Goal: Transaction & Acquisition: Purchase product/service

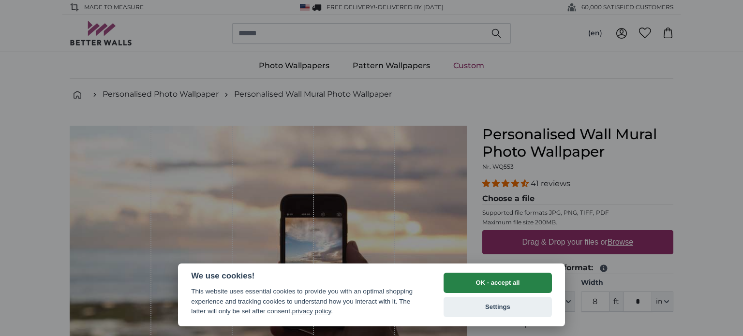
click at [478, 284] on button "OK - accept all" at bounding box center [497, 283] width 108 height 20
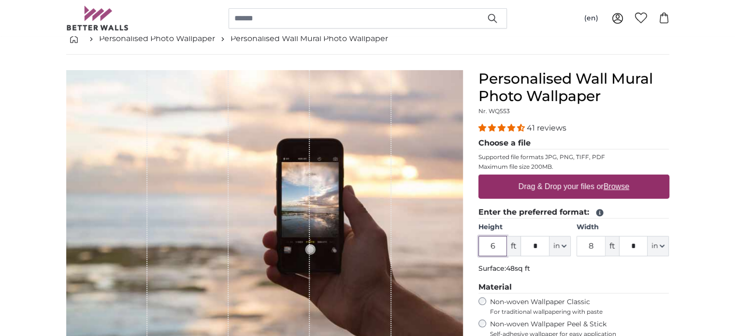
scroll to position [120, 0]
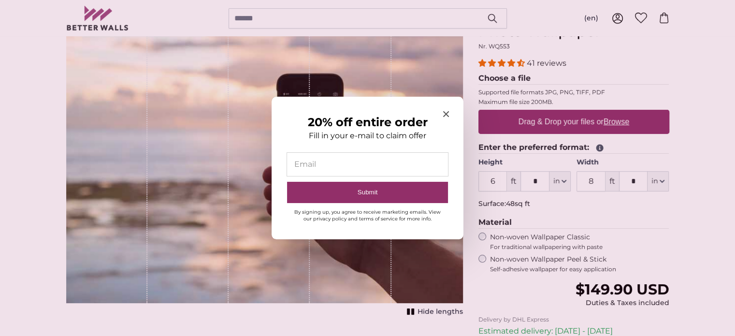
click at [443, 116] on icon "Close modal" at bounding box center [446, 114] width 6 height 6
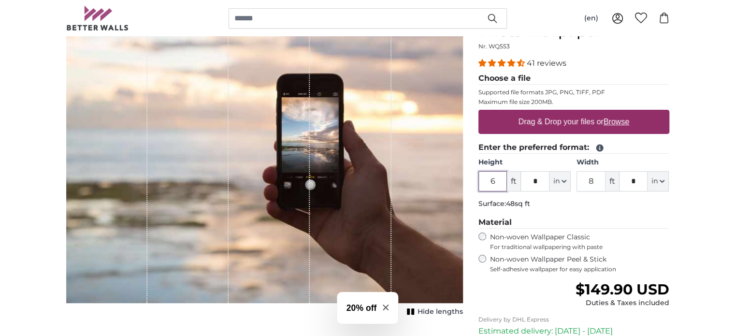
click at [499, 180] on input "6" at bounding box center [493, 181] width 29 height 20
type input "8"
type input "*"
type input "10"
type input "*"
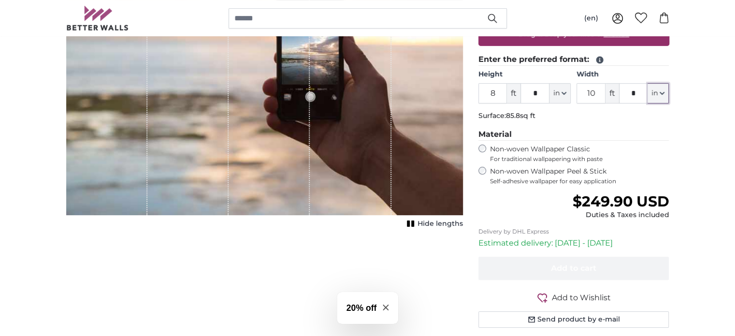
scroll to position [211, 0]
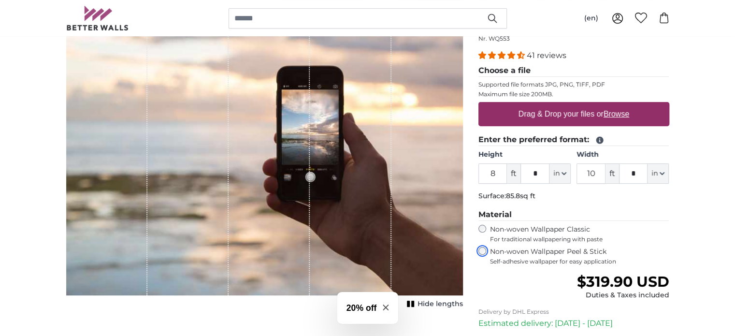
scroll to position [115, 0]
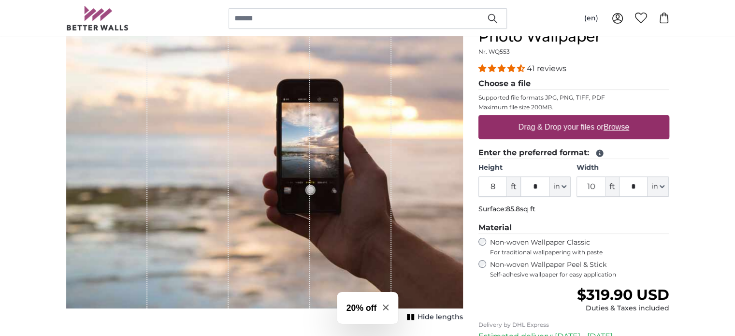
click at [612, 123] on u "Browse" at bounding box center [617, 127] width 26 height 8
click at [612, 118] on input "Drag & Drop your files or Browse" at bounding box center [574, 116] width 191 height 3
type input "**********"
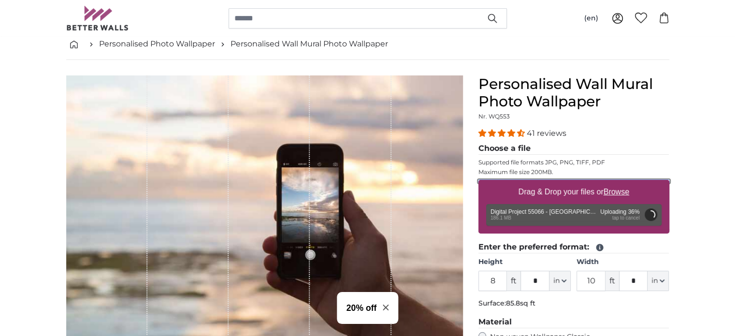
scroll to position [0, 0]
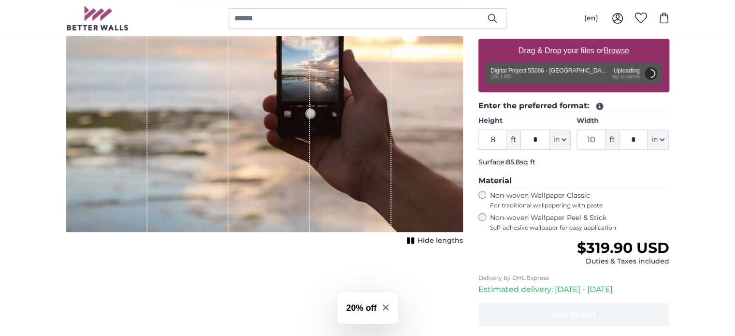
scroll to position [175, 0]
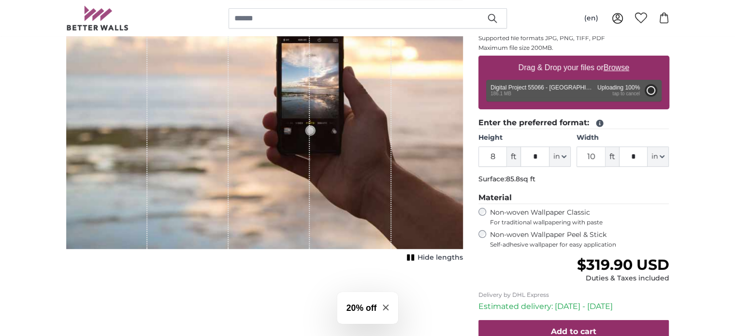
type input "6"
type input "*"
type input "13"
type input "***"
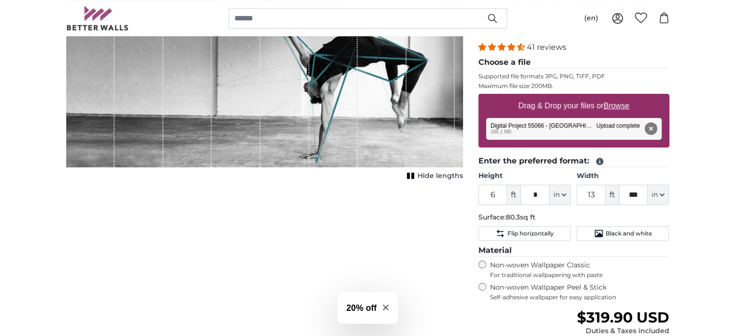
scroll to position [139, 0]
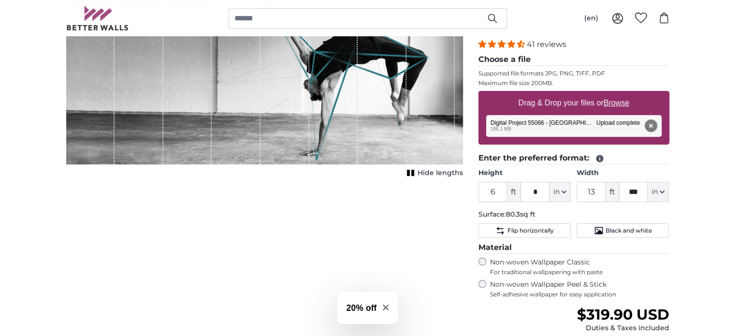
drag, startPoint x: 67, startPoint y: 61, endPoint x: 226, endPoint y: 59, distance: 159.6
click at [226, 59] on div "1 of 1" at bounding box center [264, 75] width 397 height 178
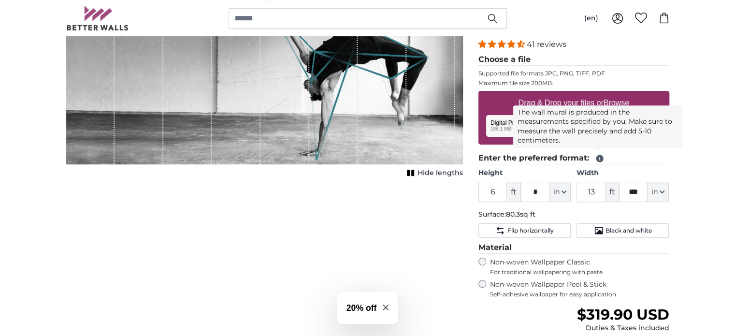
click at [599, 156] on icon at bounding box center [600, 158] width 9 height 9
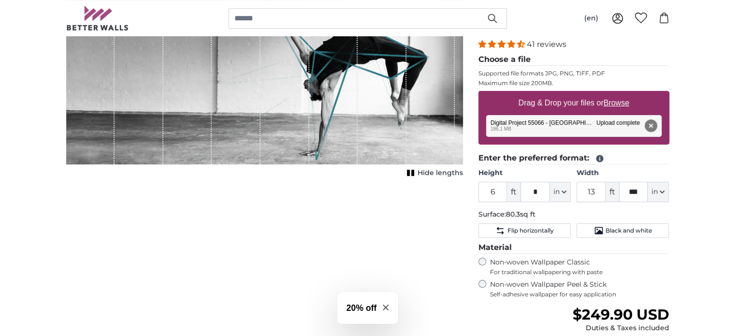
click at [489, 282] on div "Non-woven Wallpaper Peel & Stick Self-adhesive wallpaper for easy application" at bounding box center [574, 289] width 191 height 18
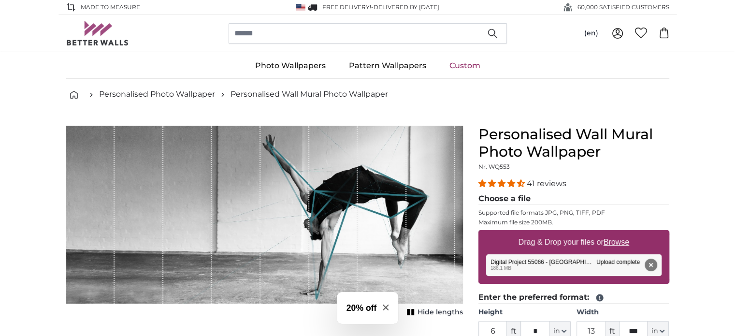
drag, startPoint x: 381, startPoint y: 143, endPoint x: 491, endPoint y: 92, distance: 121.4
click at [491, 92] on div "Personalised Photo Wallpaper Personalised Wall Mural Photo Wallpaper Personalis…" at bounding box center [367, 341] width 603 height 525
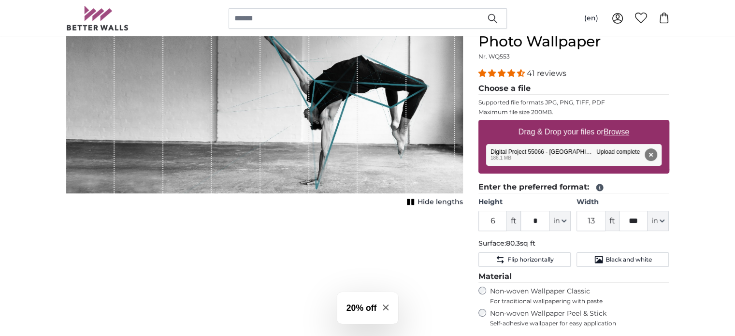
scroll to position [117, 0]
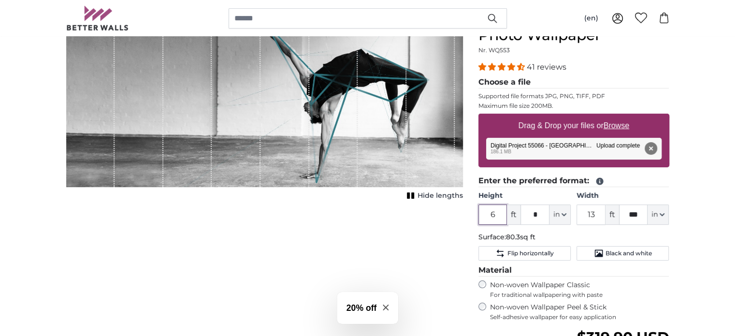
click at [499, 214] on input "6" at bounding box center [493, 215] width 29 height 20
type input "s"
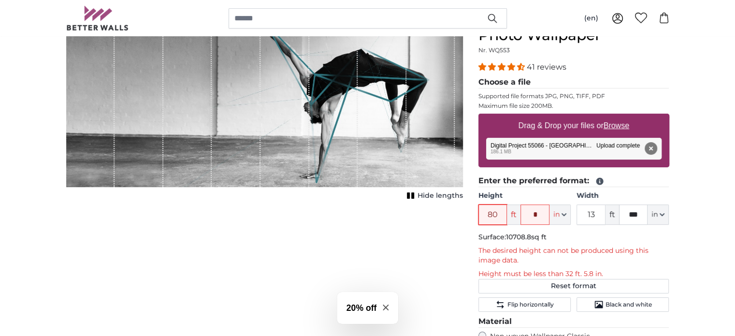
type input "8"
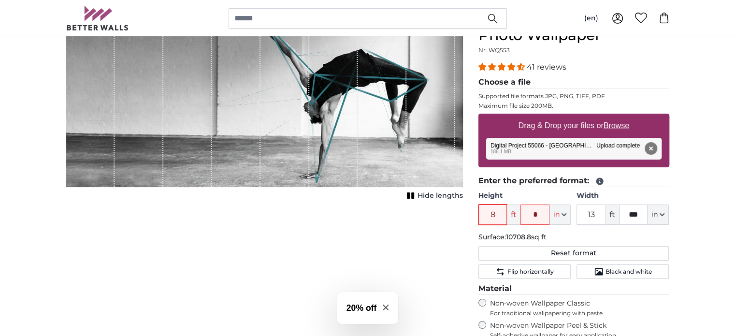
type input "8"
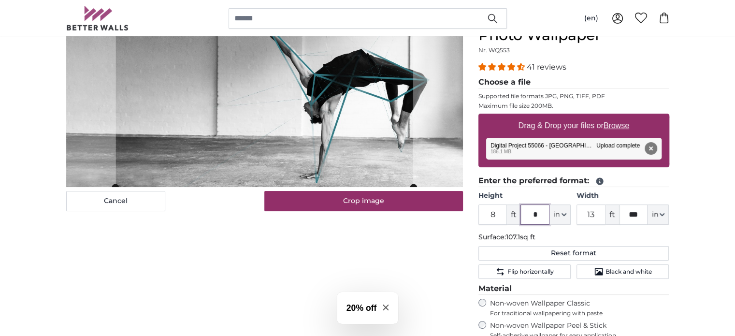
type input "*"
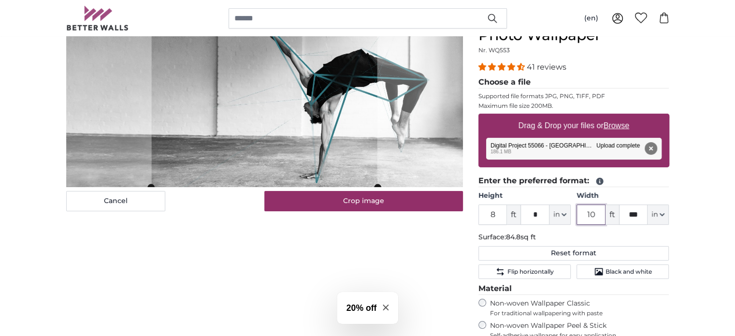
type input "10"
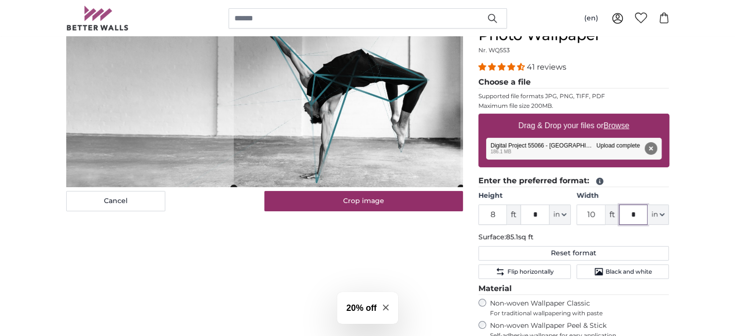
click at [387, 127] on cropper-handle at bounding box center [347, 99] width 227 height 178
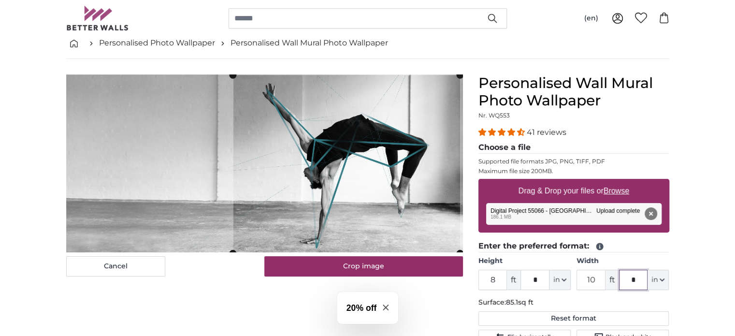
scroll to position [48, 0]
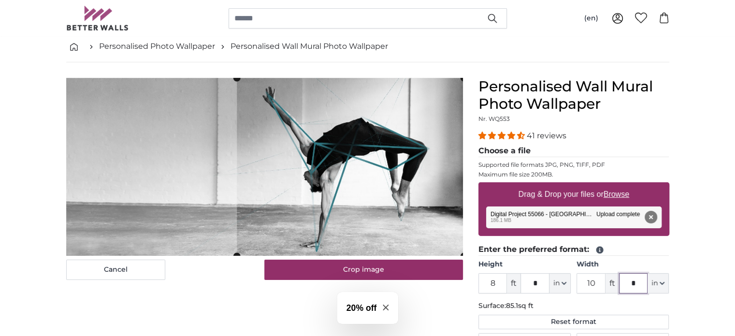
click at [414, 174] on cropper-handle at bounding box center [350, 167] width 227 height 178
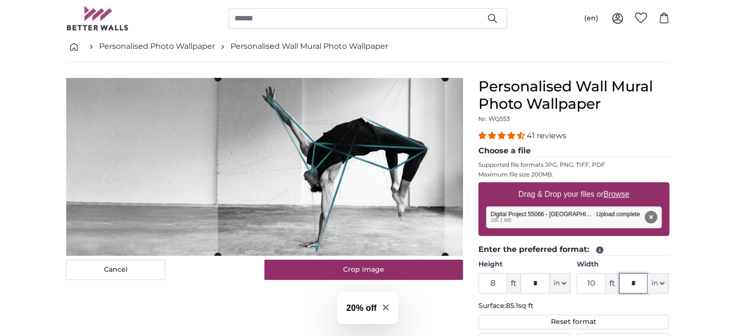
click at [370, 206] on cropper-handle at bounding box center [331, 167] width 227 height 178
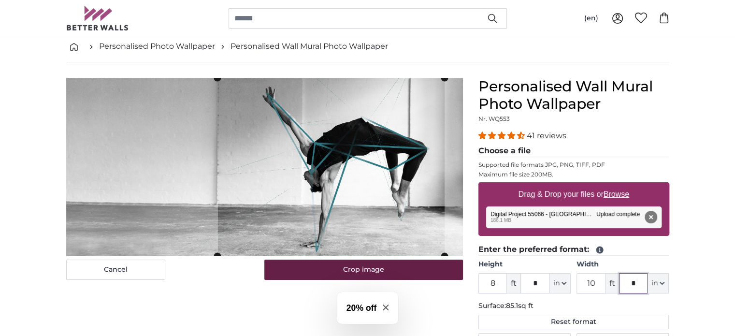
type input "*"
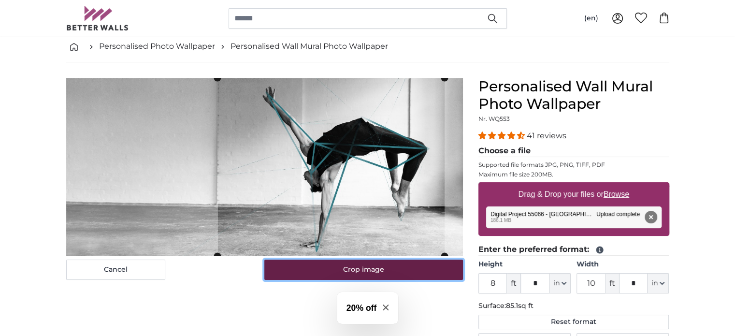
click at [366, 274] on button "Crop image" at bounding box center [363, 270] width 199 height 20
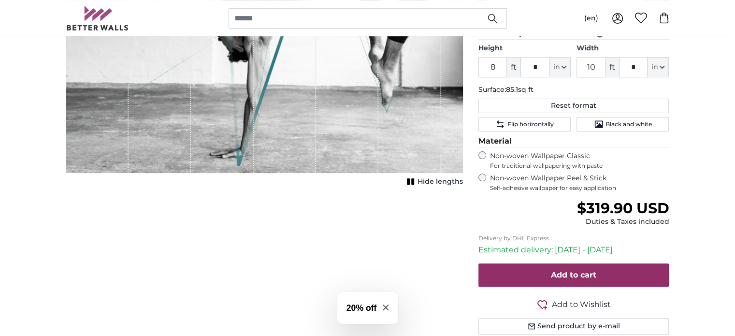
scroll to position [250, 0]
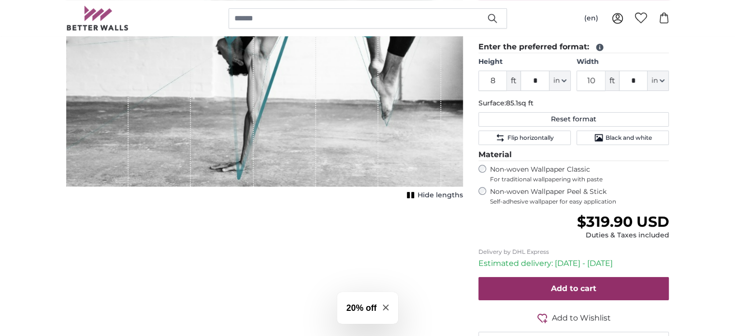
click at [430, 195] on span "Hide lengths" at bounding box center [440, 196] width 45 height 10
click at [430, 193] on span "Show lengths" at bounding box center [438, 196] width 49 height 10
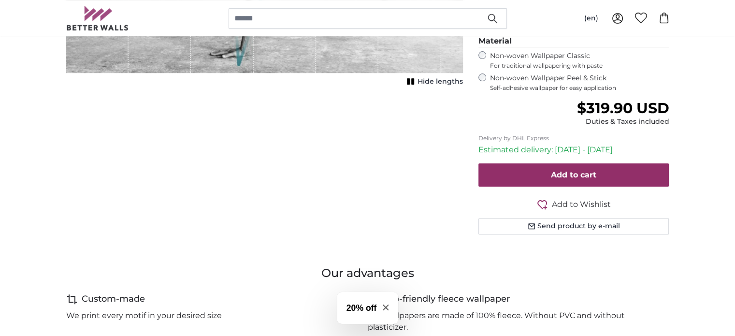
scroll to position [377, 0]
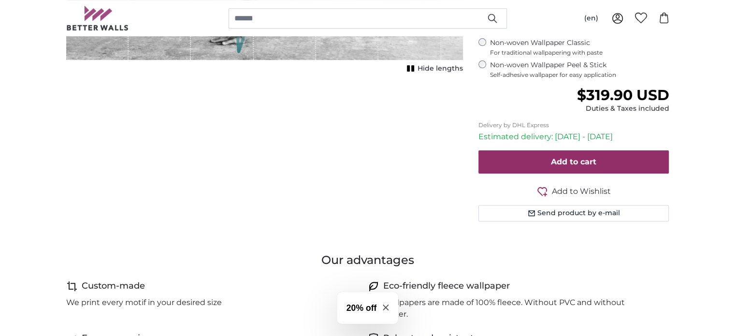
click at [569, 172] on div "Add to cart Add to Wishlist On Wishlist Send product by e-mail" at bounding box center [574, 185] width 191 height 71
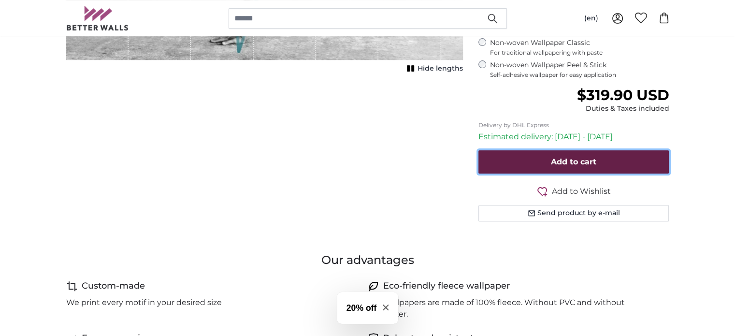
click at [563, 158] on span "Add to cart" at bounding box center [573, 161] width 45 height 9
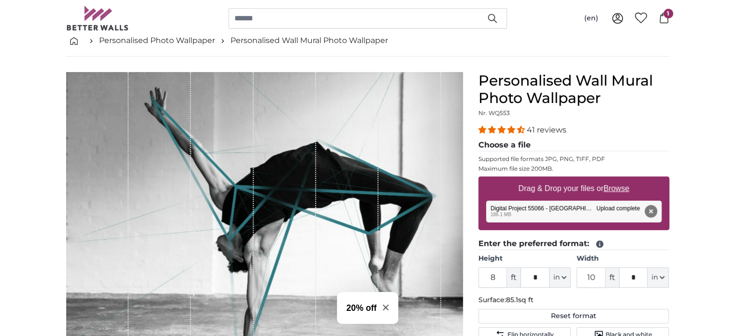
scroll to position [60, 0]
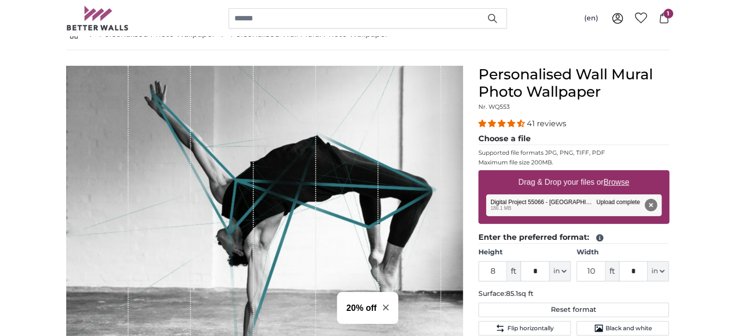
click at [653, 199] on button "Remove" at bounding box center [651, 205] width 13 height 13
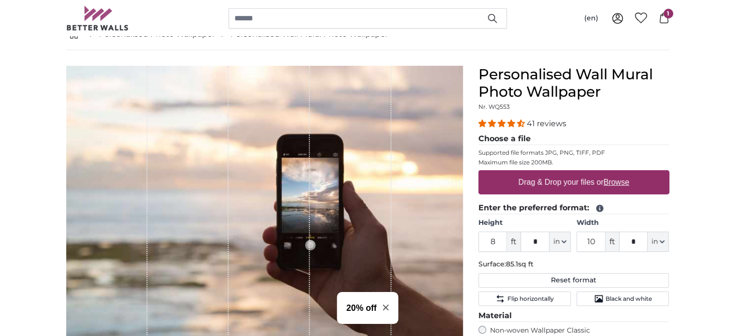
click at [625, 180] on u "Browse" at bounding box center [617, 182] width 26 height 8
click at [625, 173] on input "Drag & Drop your files or Browse" at bounding box center [574, 171] width 191 height 3
type input "**********"
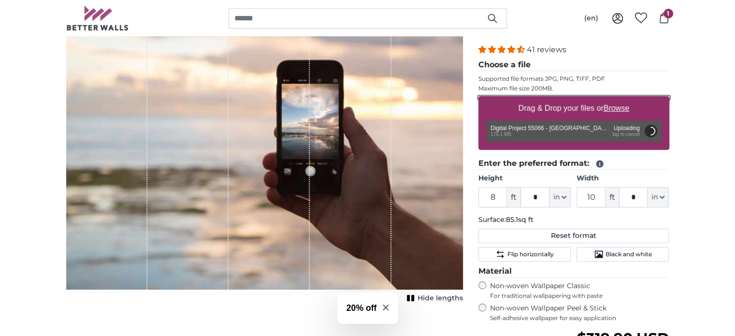
scroll to position [0, 0]
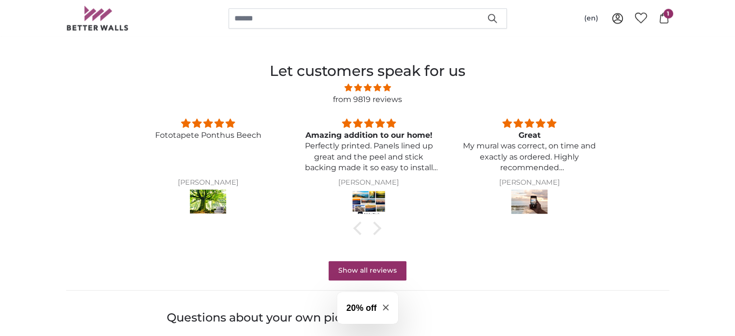
type input "6"
type input "*"
type input "14"
type input "***"
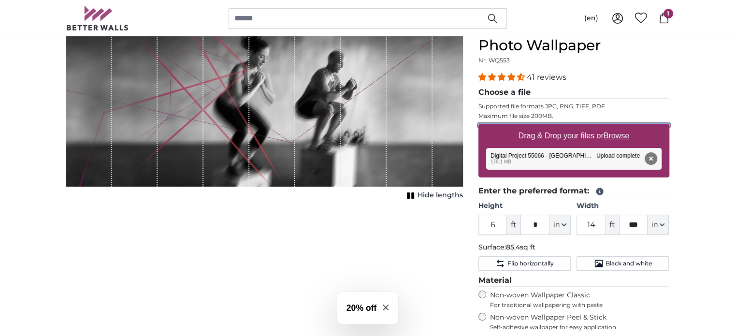
scroll to position [87, 0]
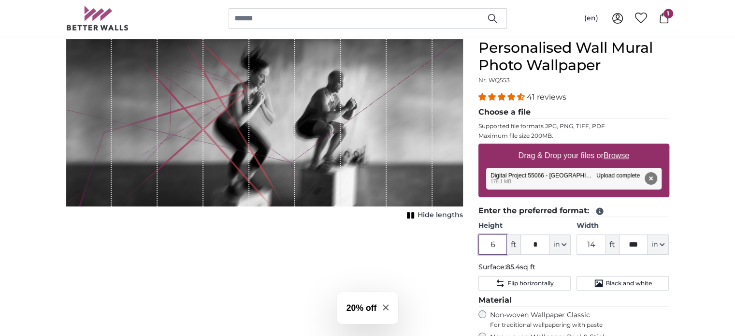
click at [499, 241] on input "6" at bounding box center [493, 245] width 29 height 20
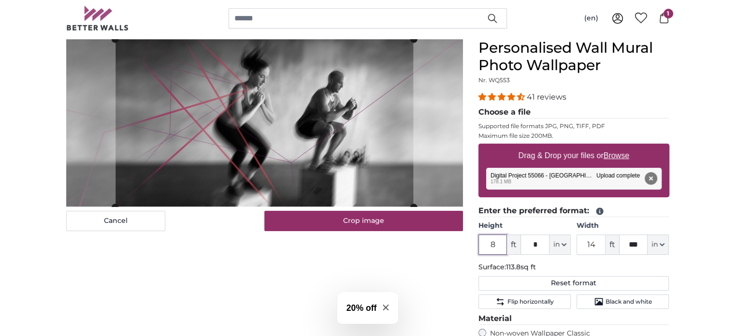
type input "8"
type input "*"
type input "10"
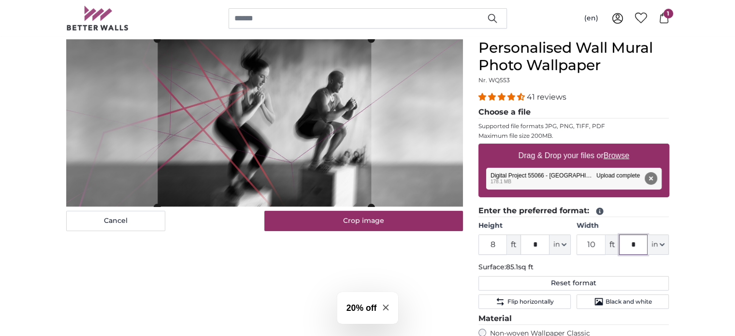
type input "*"
drag, startPoint x: 226, startPoint y: 120, endPoint x: 211, endPoint y: 120, distance: 15.0
drag, startPoint x: 211, startPoint y: 120, endPoint x: 168, endPoint y: 294, distance: 179.9
click at [168, 294] on div "Cancel Crop image Hide lengths" at bounding box center [265, 287] width 412 height 496
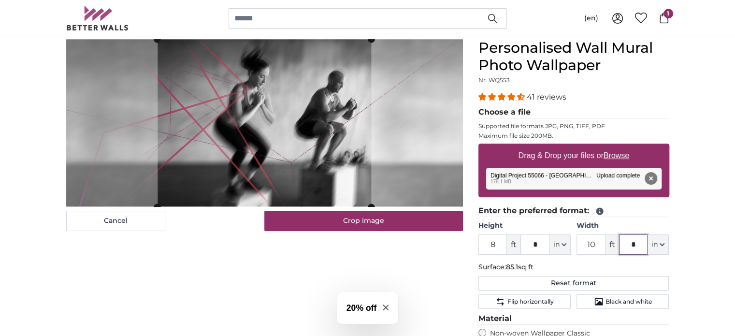
click at [636, 243] on input "*" at bounding box center [633, 245] width 29 height 20
type input "*"
click at [673, 219] on div "Personalised Wall Mural Photo Wallpaper Nr. WQ553 41 reviews Choose a file Supp…" at bounding box center [574, 287] width 206 height 496
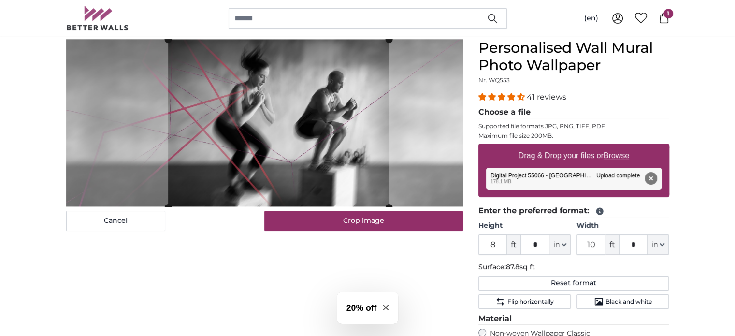
click at [261, 162] on cropper-handle at bounding box center [278, 124] width 221 height 168
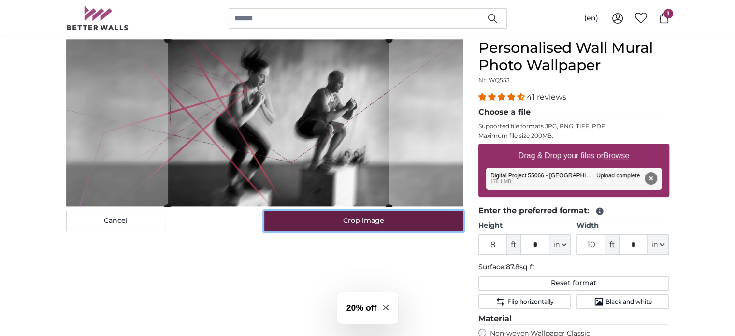
click at [351, 227] on button "Crop image" at bounding box center [363, 221] width 199 height 20
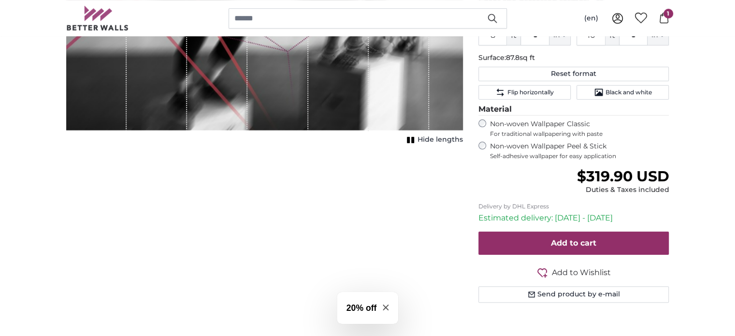
scroll to position [333, 0]
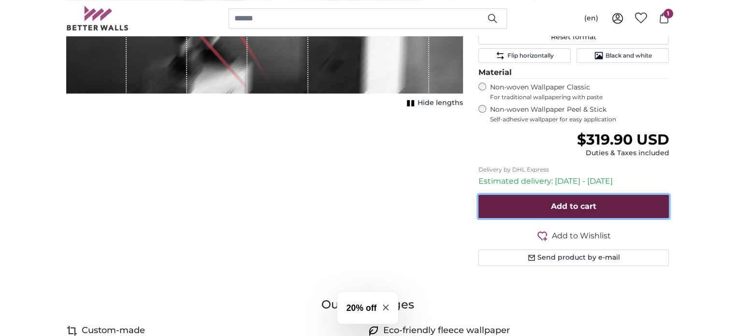
click at [596, 204] on span "Add to cart" at bounding box center [573, 206] width 45 height 9
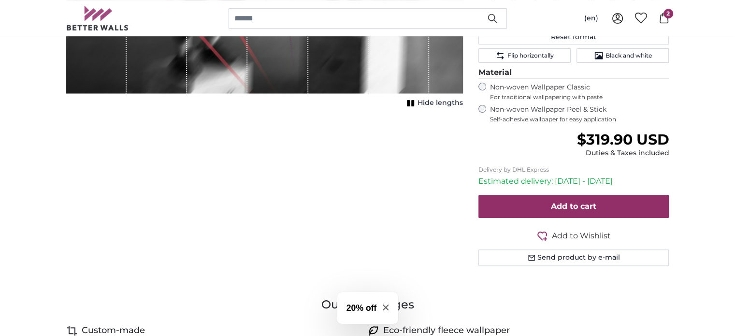
scroll to position [0, 0]
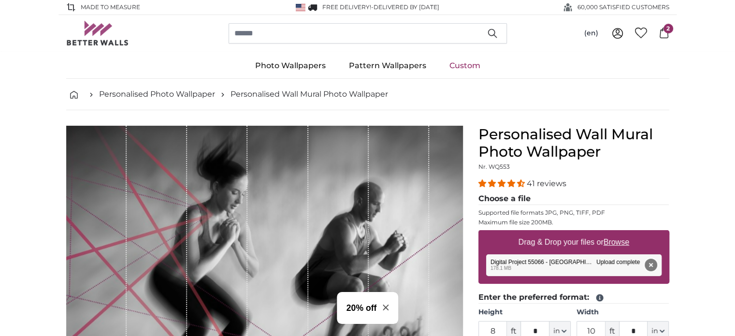
click at [650, 263] on button "Remove" at bounding box center [651, 265] width 13 height 13
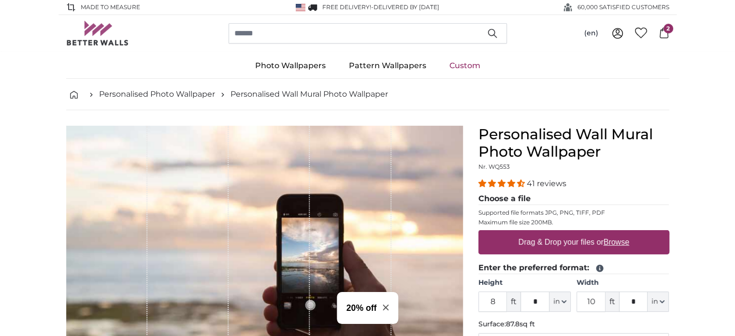
click at [629, 243] on u "Browse" at bounding box center [617, 242] width 26 height 8
click at [629, 233] on input "Drag & Drop your files or Browse" at bounding box center [574, 231] width 191 height 3
type input "**********"
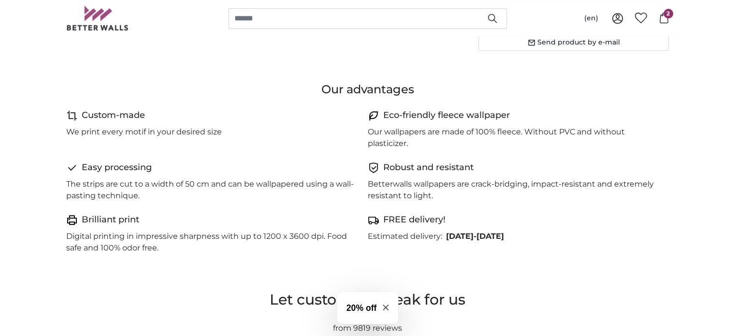
scroll to position [538, 0]
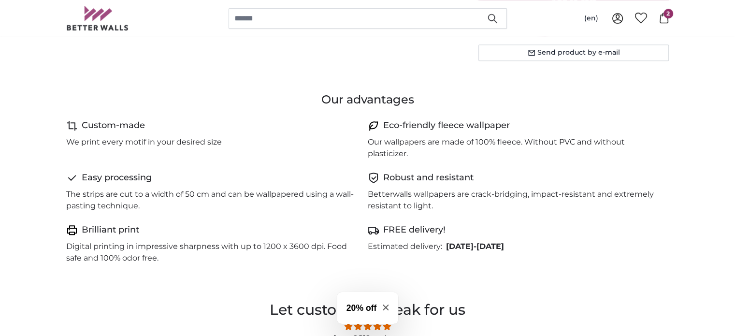
type input "6"
type input "*"
type input "6"
type input "*"
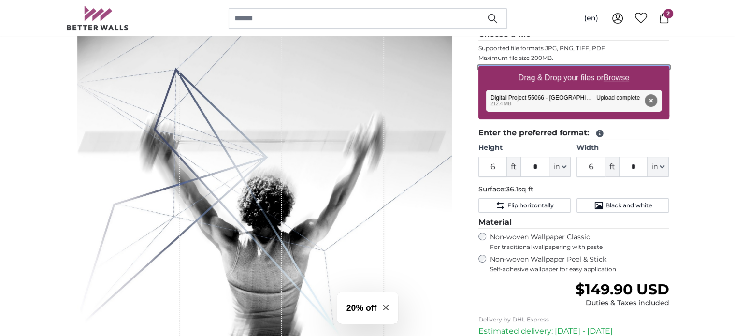
scroll to position [184, 0]
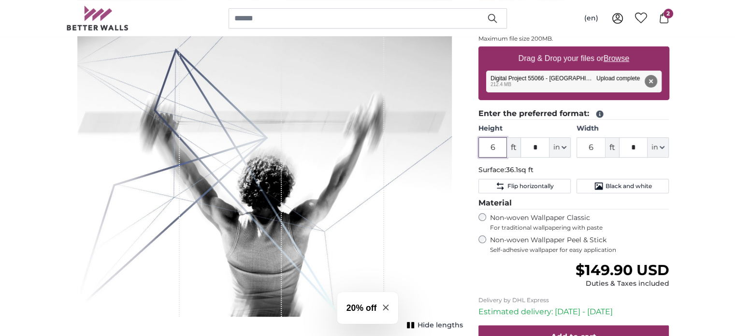
click at [499, 145] on input "6" at bounding box center [493, 147] width 29 height 20
type input "6"
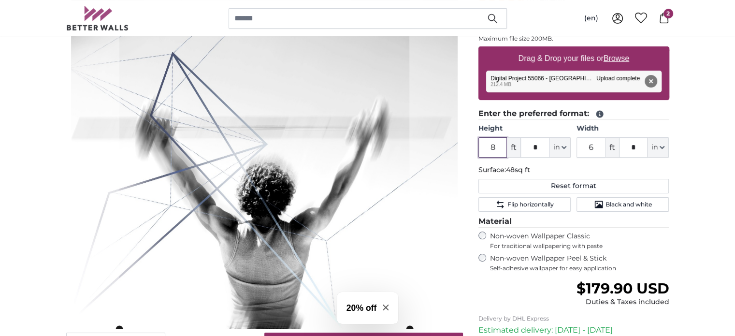
type input "8"
click at [548, 147] on input "*" at bounding box center [535, 147] width 29 height 20
type input "*"
drag, startPoint x: 570, startPoint y: 147, endPoint x: 561, endPoint y: 146, distance: 9.2
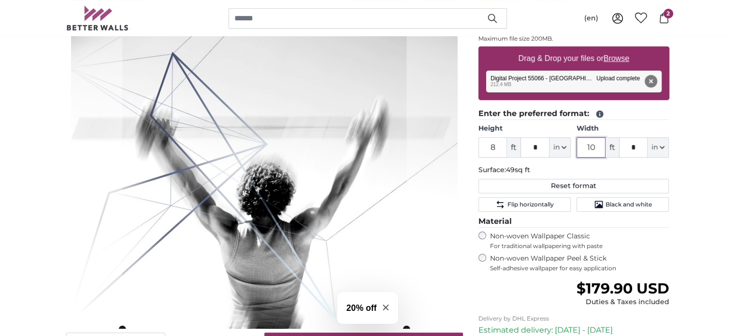
click at [561, 146] on button "in" at bounding box center [560, 147] width 21 height 20
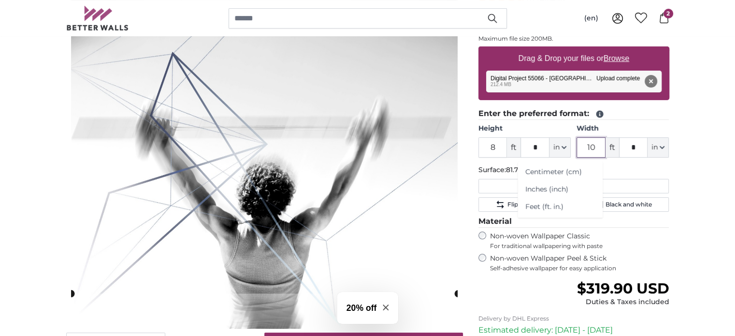
type input "10"
type input "*"
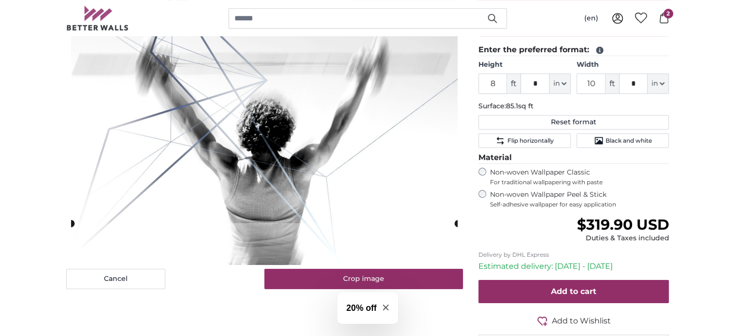
scroll to position [294, 0]
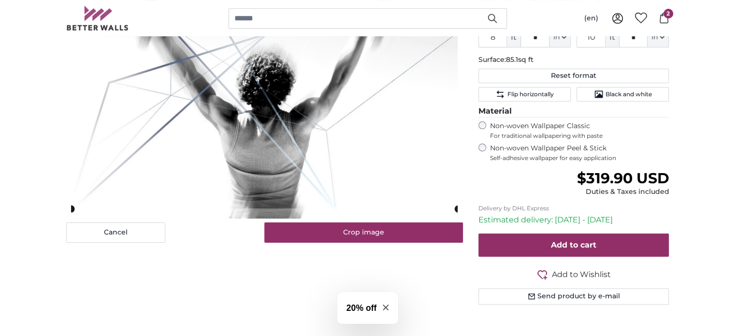
click at [194, 200] on cropper-handle at bounding box center [264, 56] width 387 height 303
click at [267, 100] on cropper-handle at bounding box center [264, 20] width 387 height 303
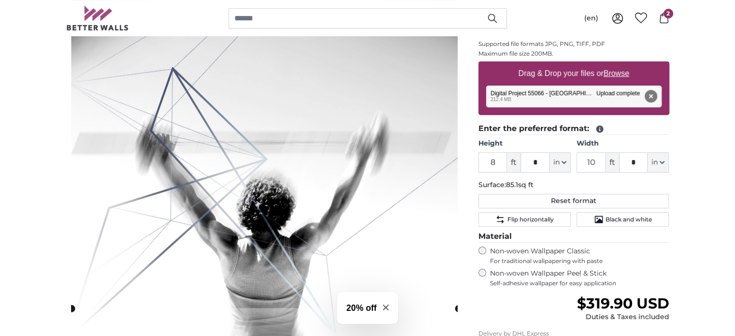
scroll to position [162, 0]
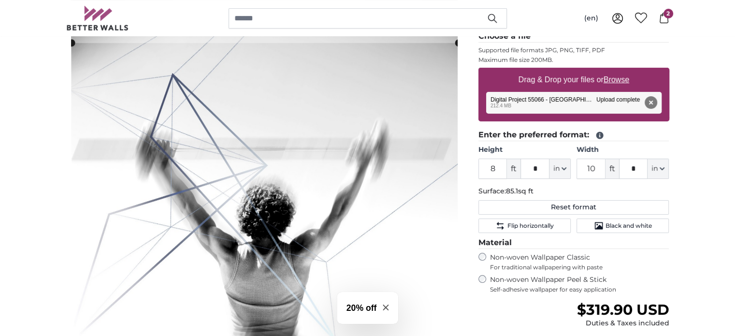
click at [260, 278] on cropper-handle at bounding box center [265, 194] width 387 height 303
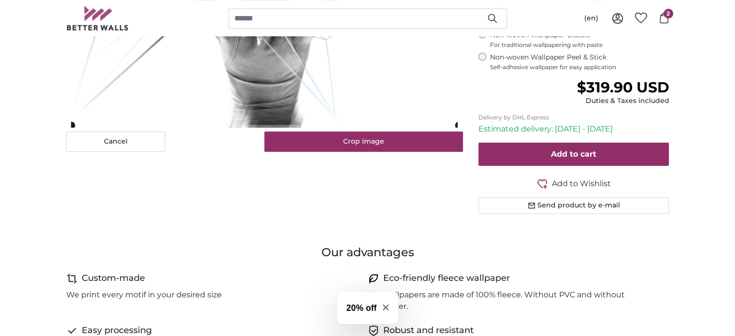
scroll to position [481, 0]
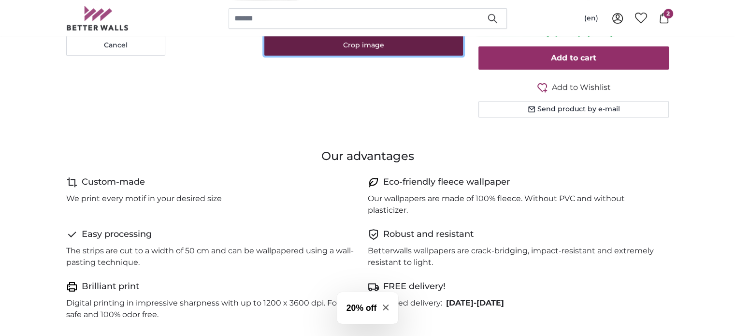
click at [375, 42] on button "Crop image" at bounding box center [363, 45] width 199 height 20
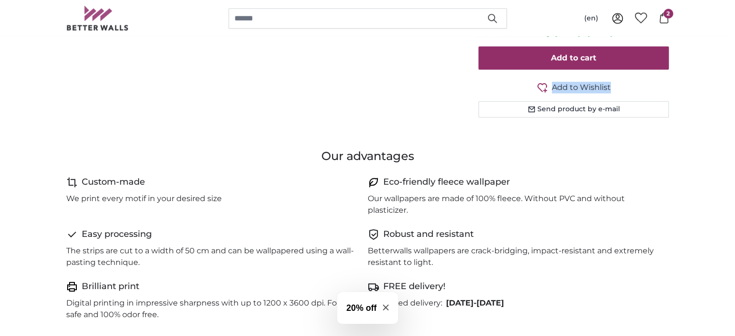
drag, startPoint x: 734, startPoint y: 95, endPoint x: 718, endPoint y: 41, distance: 56.5
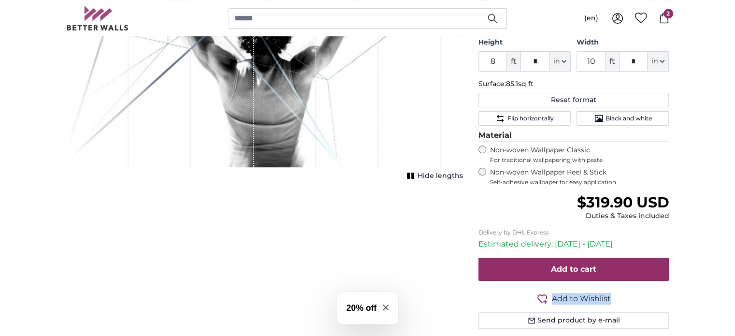
scroll to position [300, 0]
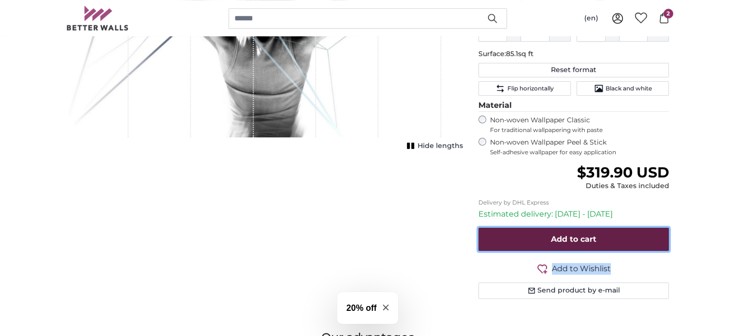
click at [587, 237] on span "Add to cart" at bounding box center [573, 239] width 45 height 9
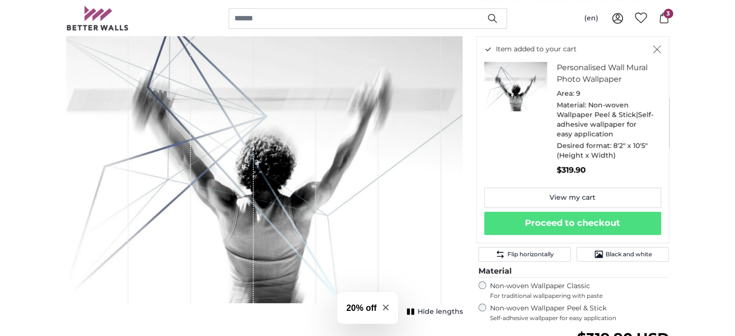
scroll to position [0, 0]
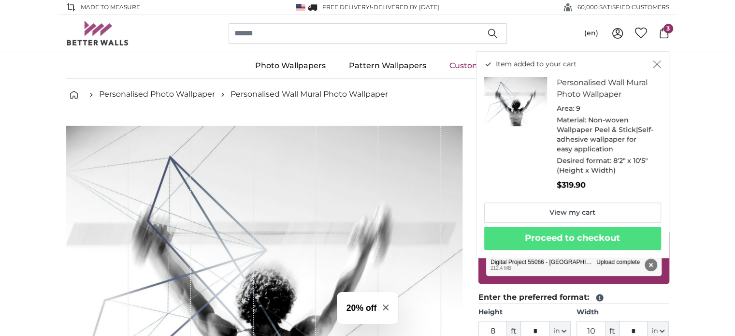
click at [665, 30] on span "3" at bounding box center [669, 29] width 10 height 10
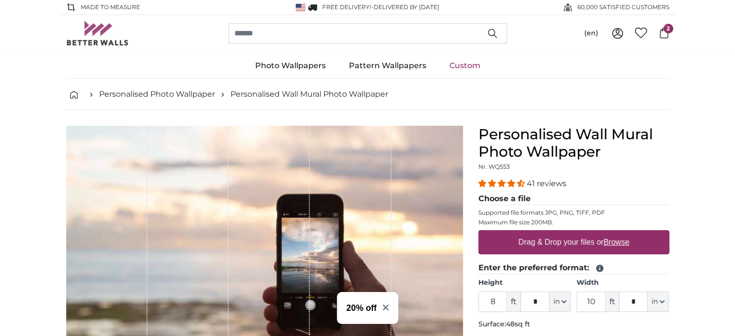
click at [615, 239] on u "Browse" at bounding box center [617, 242] width 26 height 8
click at [615, 233] on input "Drag & Drop your files or Browse" at bounding box center [574, 231] width 191 height 3
type input "**********"
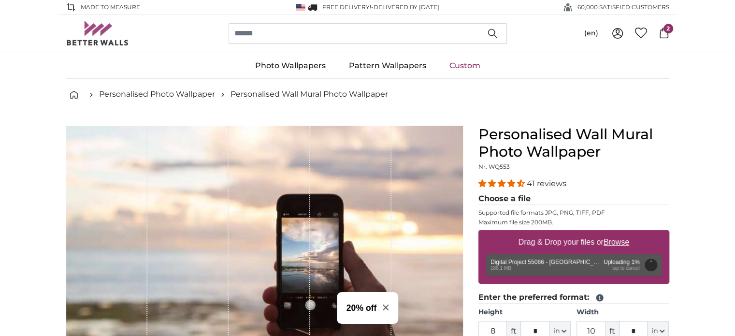
drag, startPoint x: 648, startPoint y: 201, endPoint x: 677, endPoint y: 212, distance: 30.6
type input "6"
type input "*"
type input "13"
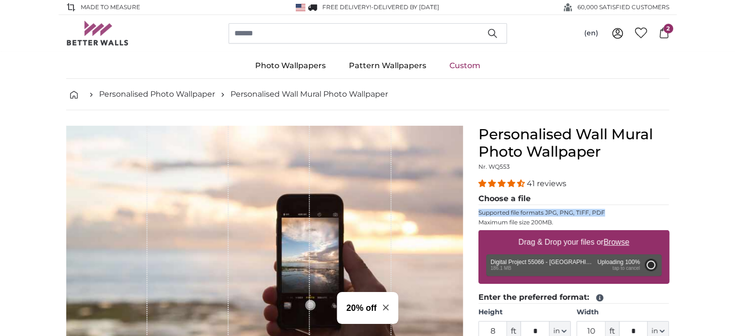
type input "***"
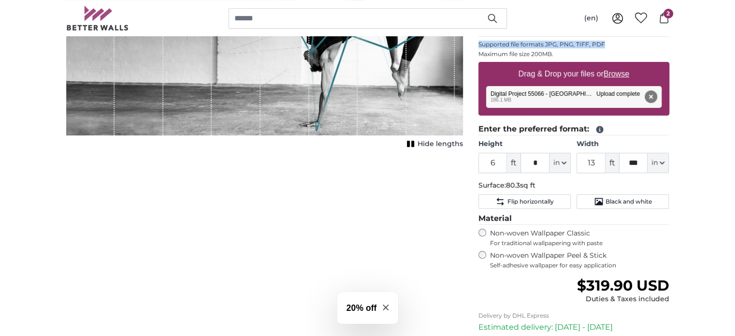
scroll to position [181, 0]
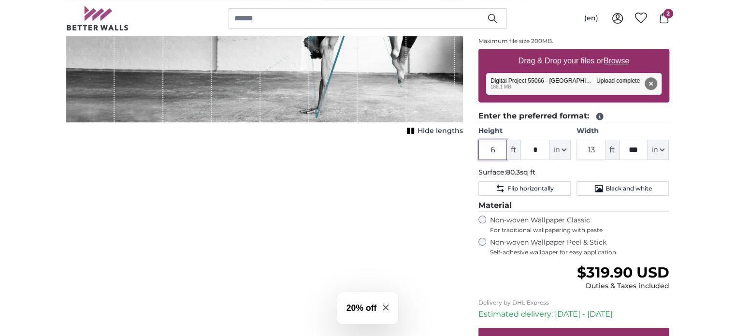
click at [499, 147] on input "6" at bounding box center [493, 150] width 29 height 20
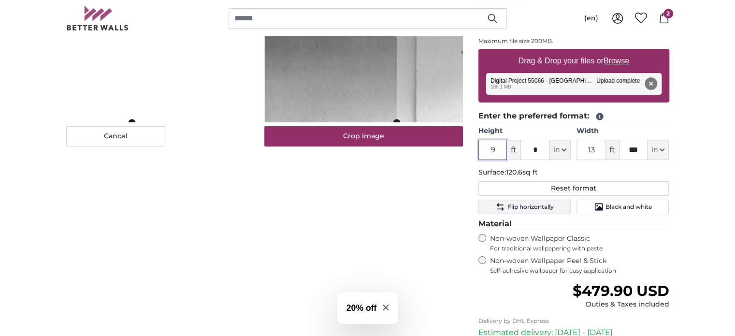
type input "9"
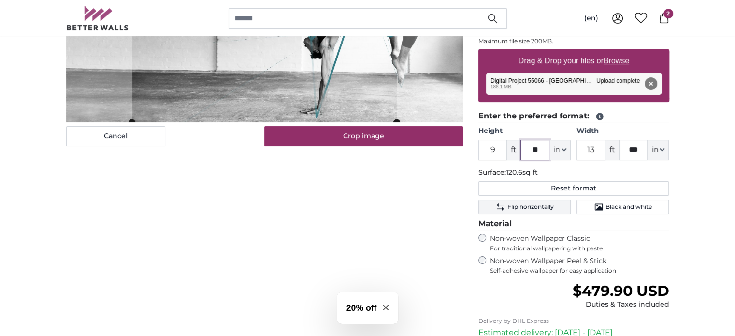
type input "**"
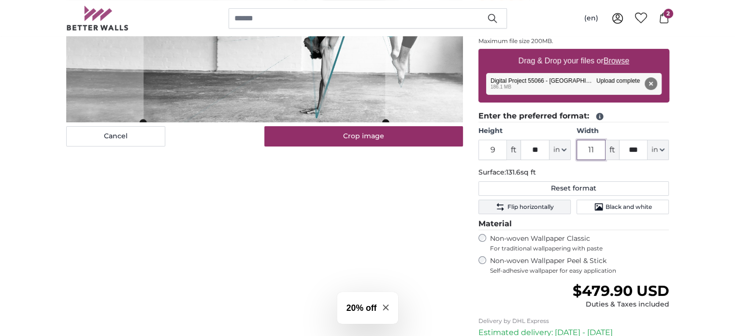
type input "11"
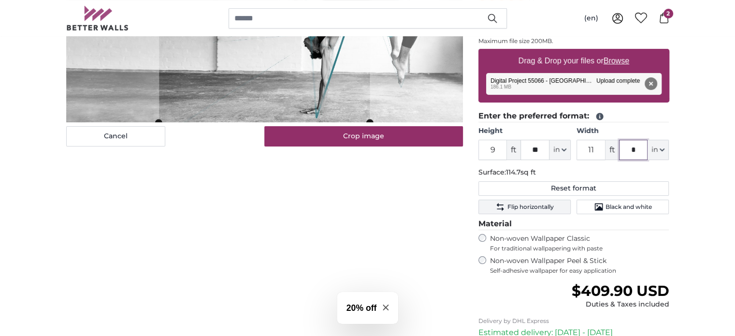
type input "*"
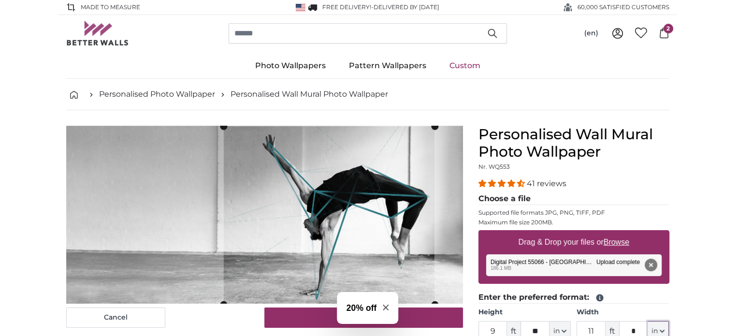
click at [348, 191] on cropper-handle at bounding box center [328, 215] width 211 height 178
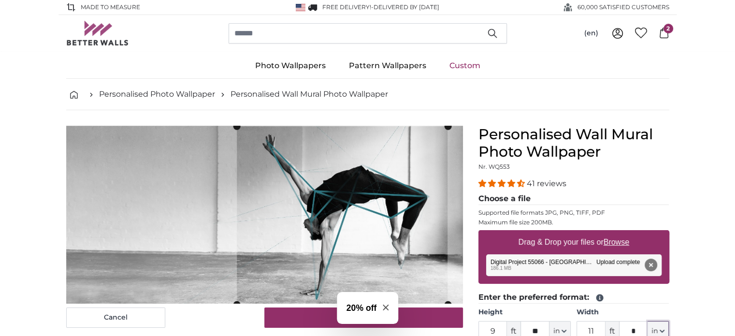
click at [296, 240] on cropper-handle at bounding box center [342, 215] width 211 height 178
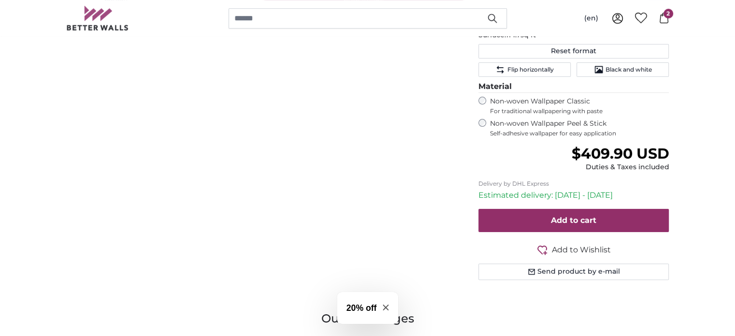
scroll to position [338, 0]
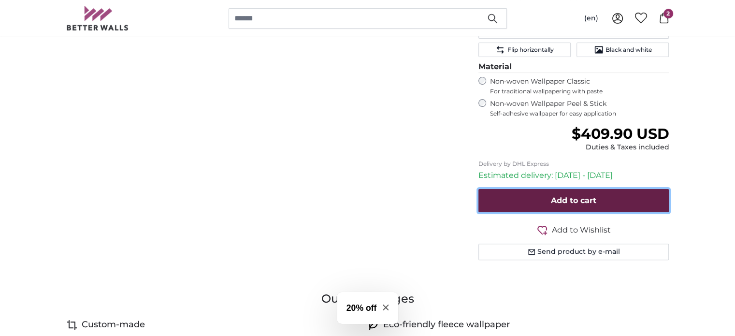
click at [580, 199] on span "Add to cart" at bounding box center [573, 200] width 45 height 9
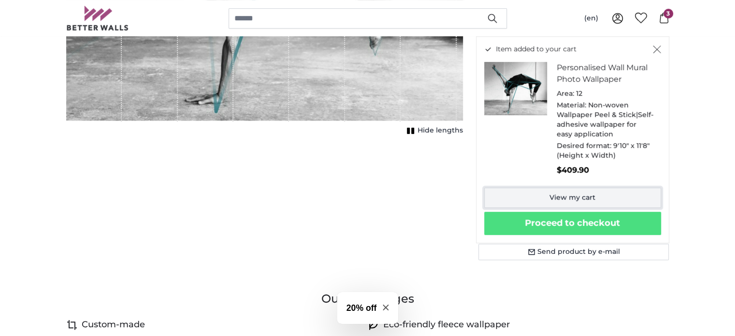
click at [545, 198] on link "View my cart" at bounding box center [573, 198] width 177 height 20
